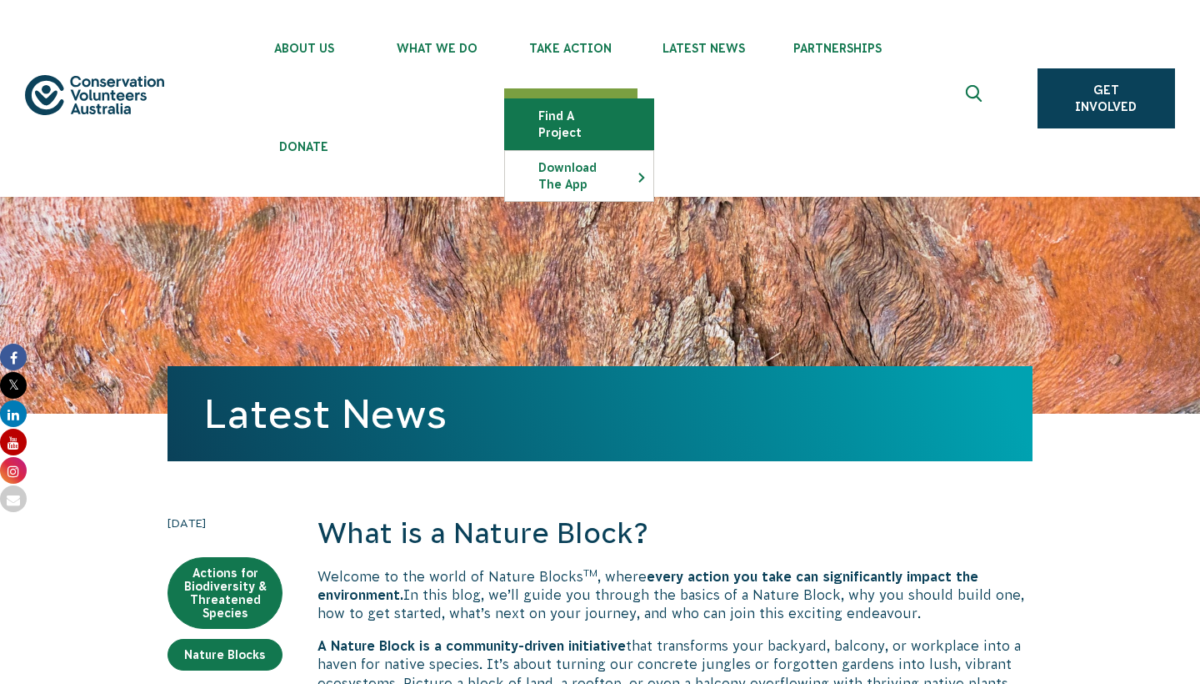
click at [582, 116] on link "Find a project" at bounding box center [579, 124] width 148 height 50
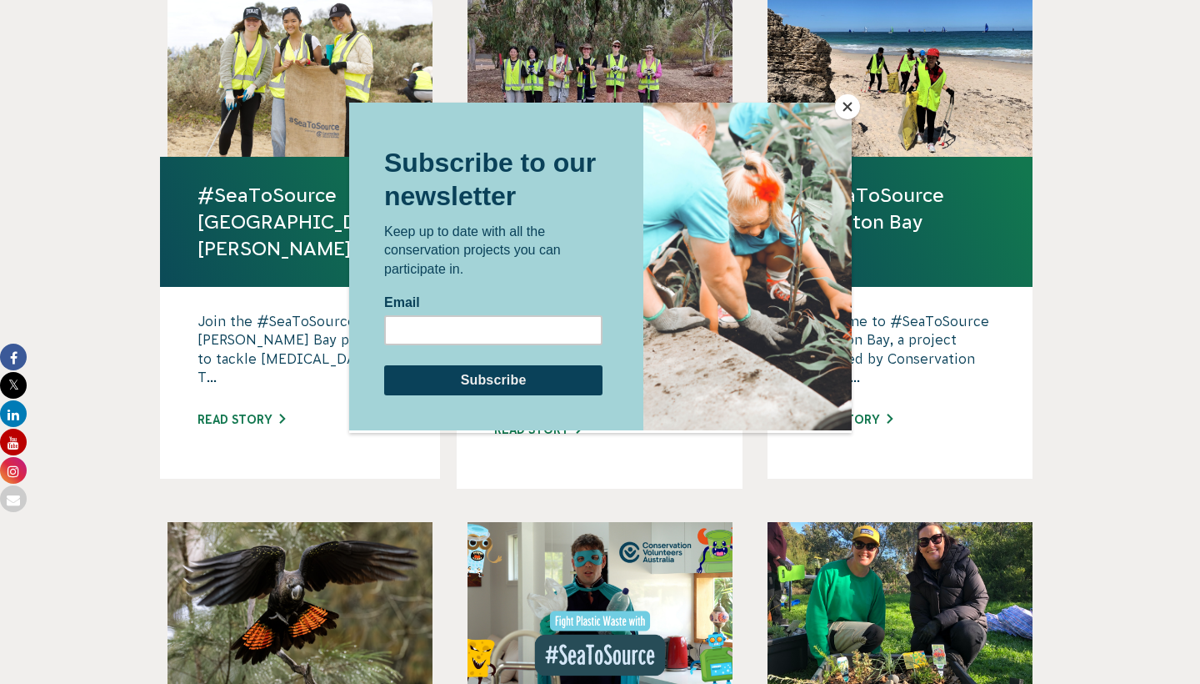
scroll to position [1189, 0]
click at [850, 103] on button "Close" at bounding box center [847, 106] width 25 height 25
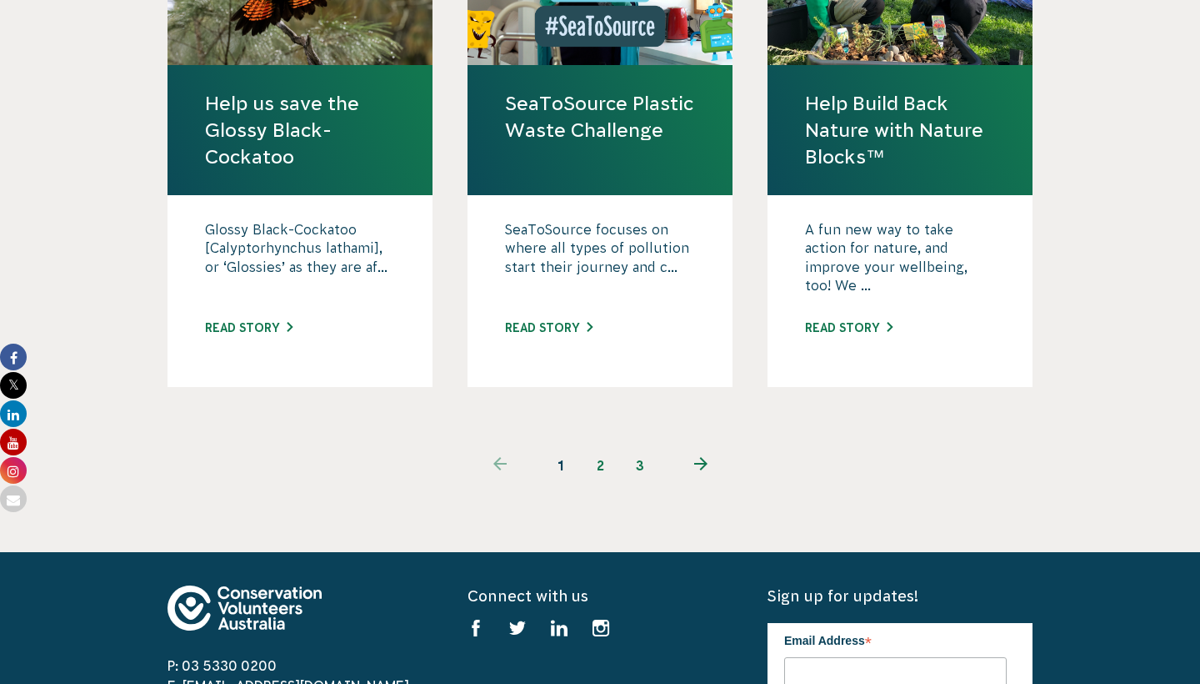
scroll to position [1819, 0]
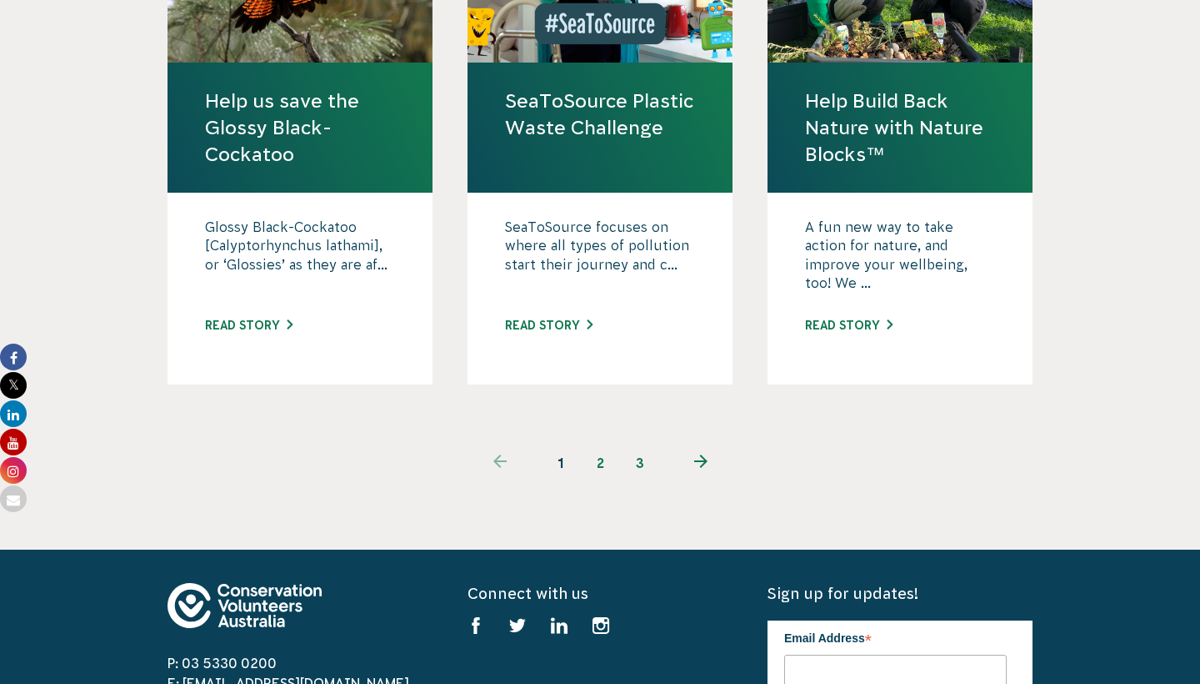
click at [609, 443] on link "2" at bounding box center [600, 463] width 40 height 40
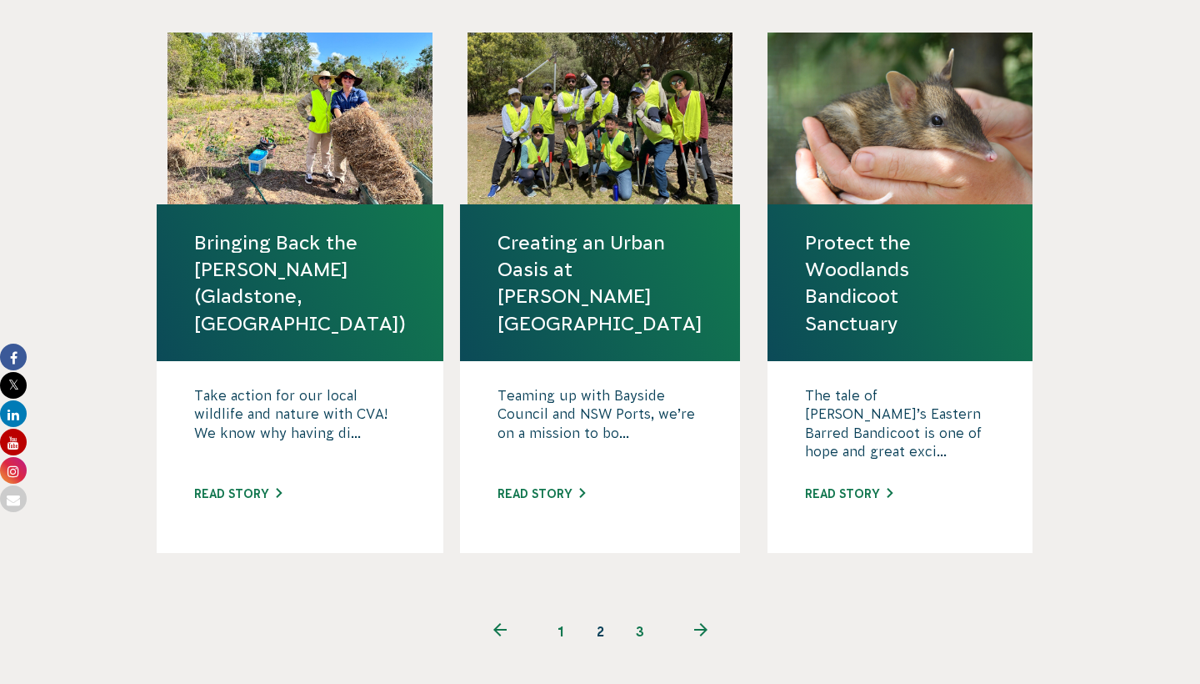
scroll to position [1724, 0]
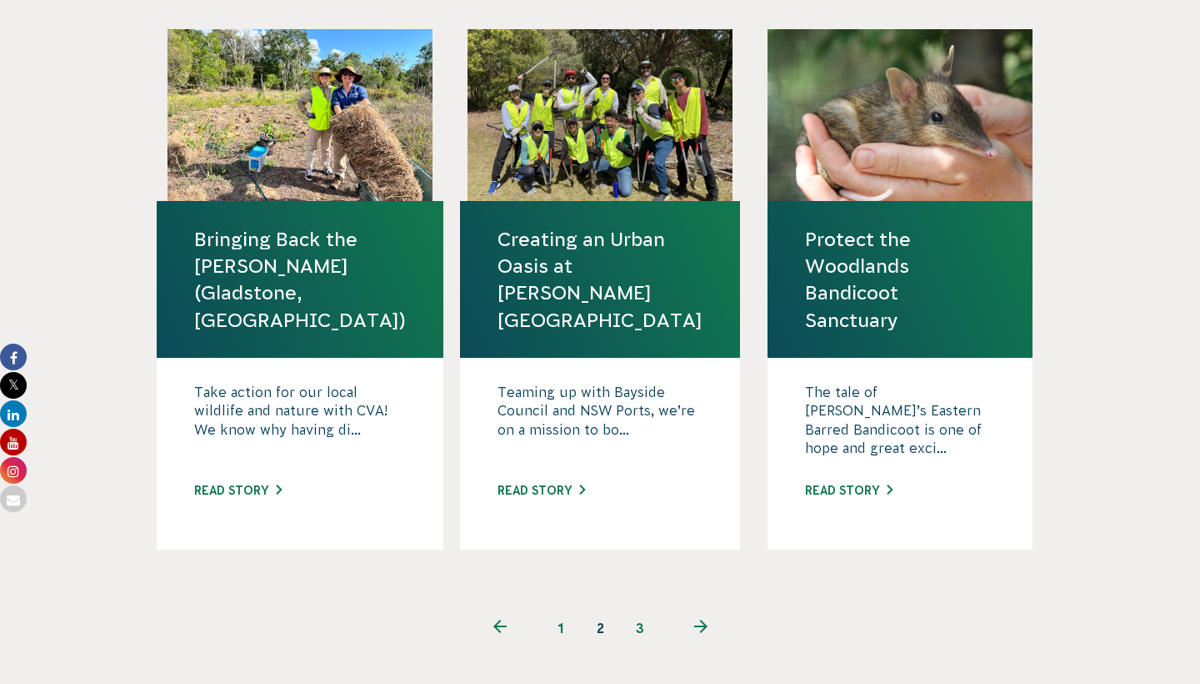
click at [638, 608] on link "3" at bounding box center [640, 628] width 40 height 40
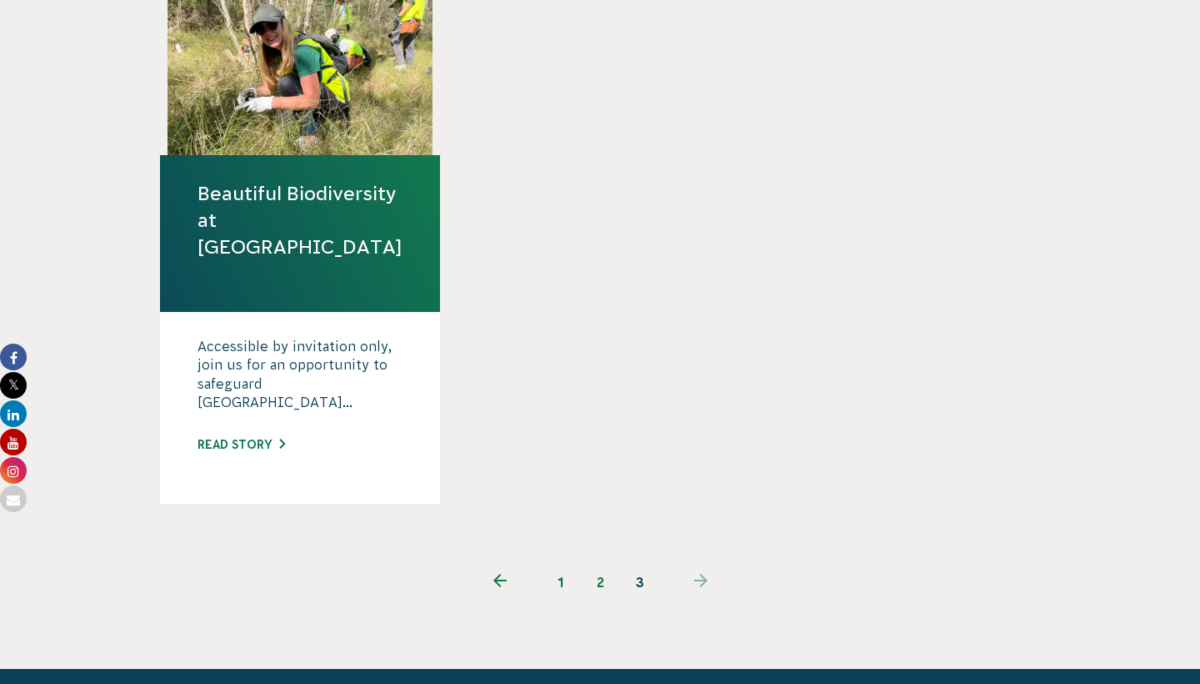
scroll to position [1219, 0]
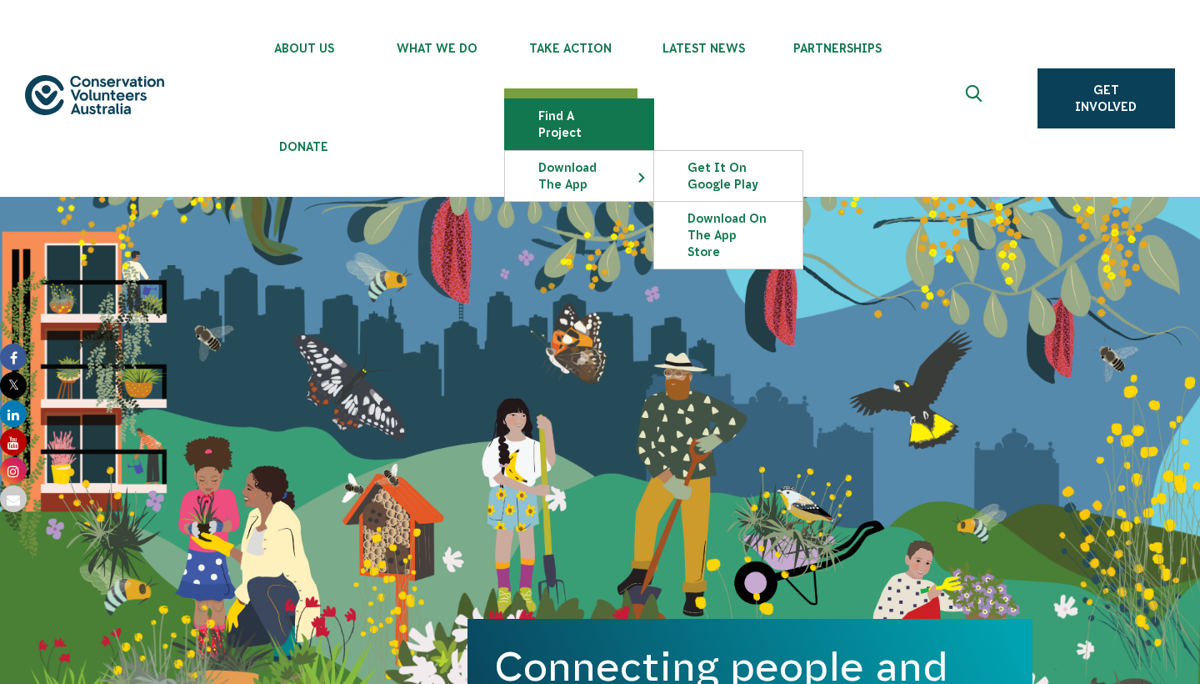
click at [593, 115] on link "Find a project" at bounding box center [579, 124] width 148 height 50
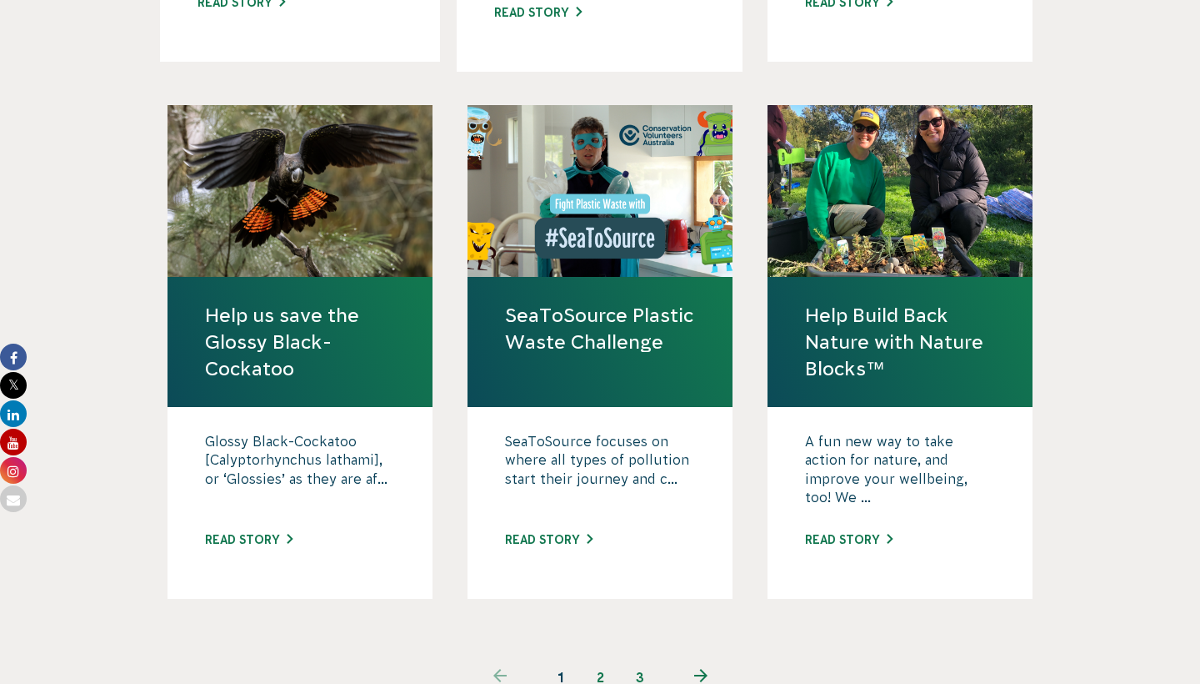
scroll to position [1620, 0]
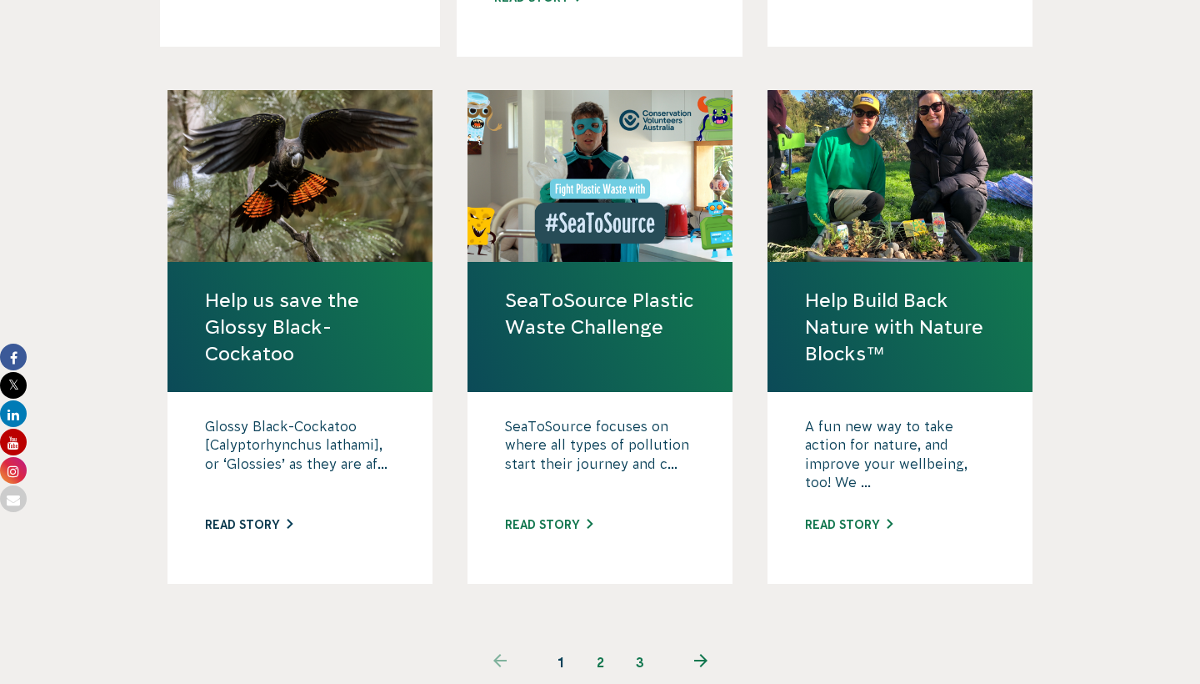
click at [283, 518] on link "Read story" at bounding box center [249, 524] width 88 height 13
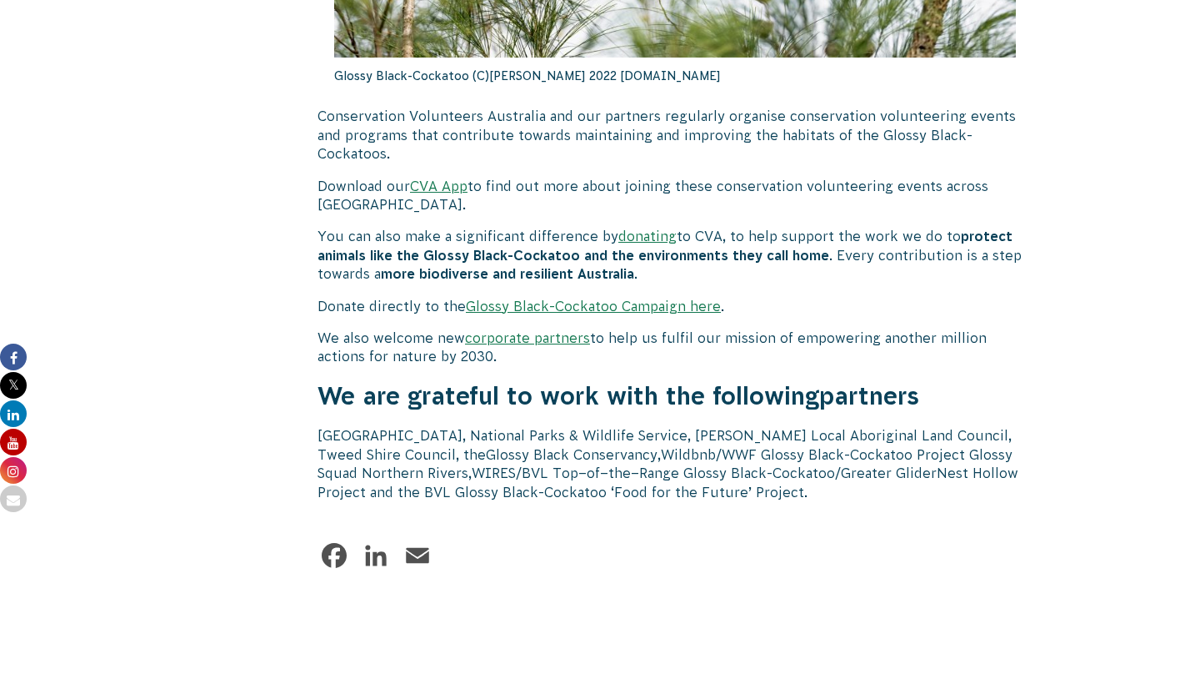
scroll to position [5023, 0]
